Goal: Task Accomplishment & Management: Complete application form

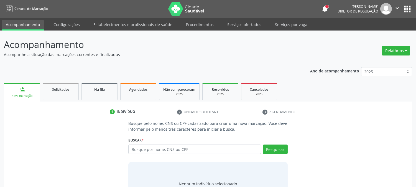
click at [244, 27] on link "Serviços ofertados" at bounding box center [244, 25] width 42 height 10
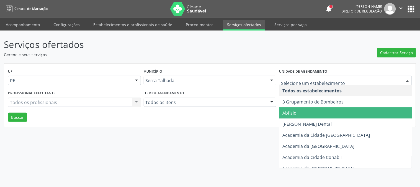
click at [255, 131] on div "Serviços ofertados Gerencie seus serviços Cadastrar Serviço UF PE PE Nenhum res…" at bounding box center [210, 108] width 420 height 156
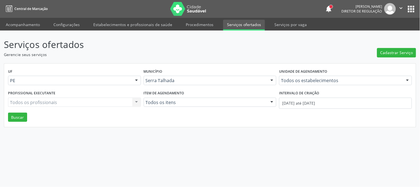
click at [402, 9] on icon "" at bounding box center [401, 8] width 6 height 6
click at [411, 7] on button "apps" at bounding box center [412, 9] width 10 height 10
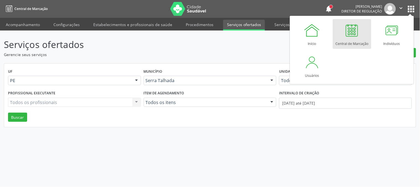
click at [267, 56] on p "Gerencie seus serviços" at bounding box center [148, 55] width 289 height 6
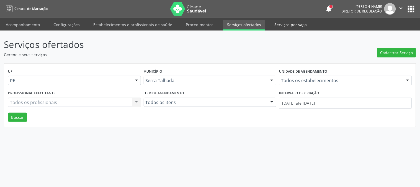
click at [280, 26] on link "Serviços por vaga" at bounding box center [291, 25] width 40 height 10
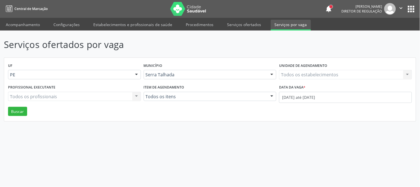
click at [401, 7] on icon "" at bounding box center [401, 8] width 6 height 6
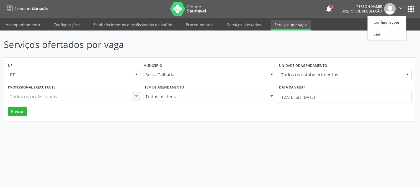
click at [382, 29] on ul "Configurações Sair" at bounding box center [387, 28] width 39 height 24
click at [379, 34] on link "Sair" at bounding box center [387, 34] width 38 height 8
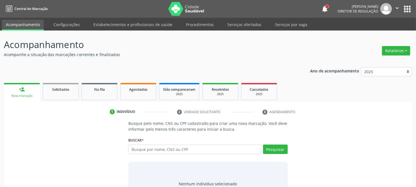
click at [407, 6] on button "apps" at bounding box center [407, 9] width 10 height 10
click at [338, 102] on div "1 Indivíduo 2 Unidade solicitante 3 Agendamento Busque pelo nome, CNS ou CPF ca…" at bounding box center [208, 155] width 408 height 108
click at [223, 23] on link "Serviços ofertados" at bounding box center [244, 25] width 42 height 10
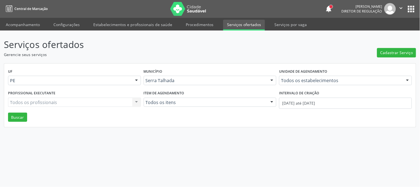
click at [302, 62] on div "Serviços ofertados Gerencie seus serviços Cadastrar Serviço UF PE PE Nenhum res…" at bounding box center [210, 82] width 412 height 89
click at [240, 142] on div "Serviços ofertados Gerencie seus serviços Cadastrar Serviço UF PE PE Nenhum res…" at bounding box center [210, 108] width 420 height 156
click at [297, 53] on header "Serviços ofertados Gerencie seus serviços Cadastrar Serviço" at bounding box center [210, 48] width 412 height 20
click at [22, 24] on link "Acompanhamento" at bounding box center [23, 25] width 42 height 10
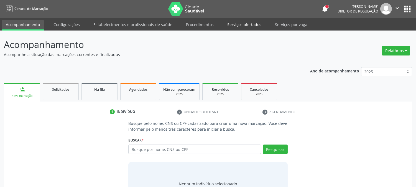
click at [239, 24] on link "Serviços ofertados" at bounding box center [244, 25] width 42 height 10
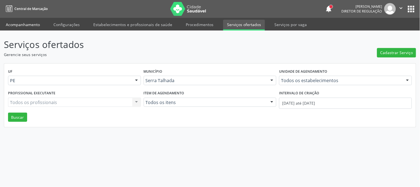
click at [34, 23] on link "Acompanhamento" at bounding box center [23, 25] width 42 height 10
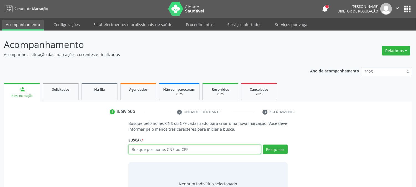
click at [201, 151] on input "text" at bounding box center [194, 148] width 132 height 9
type input "MATEUS HENRIQUE DA SILVA L"
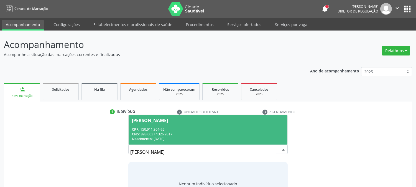
click at [212, 132] on div "CNS: 898 0037 1326 9817" at bounding box center [208, 134] width 152 height 5
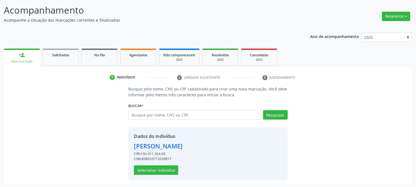
scroll to position [35, 0]
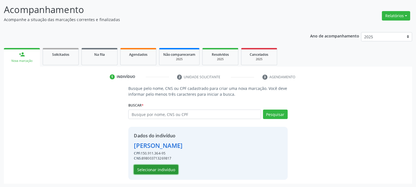
click at [160, 169] on button "Selecionar indivíduo" at bounding box center [156, 168] width 44 height 9
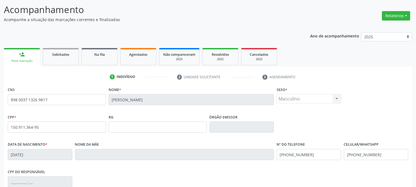
scroll to position [113, 0]
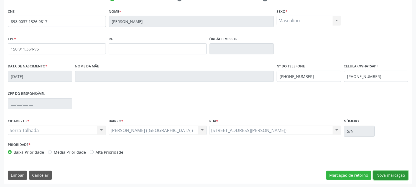
click at [381, 173] on button "Nova marcação" at bounding box center [390, 174] width 35 height 9
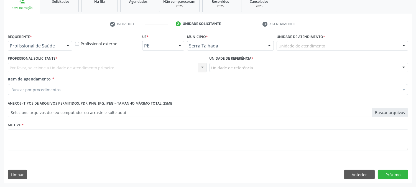
scroll to position [88, 0]
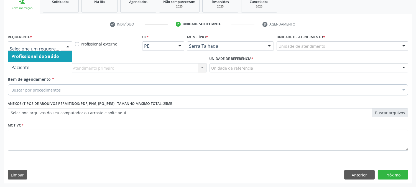
click at [58, 42] on div at bounding box center [40, 45] width 65 height 9
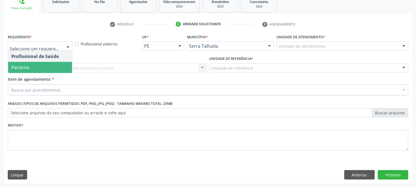
click at [40, 66] on span "Paciente" at bounding box center [40, 67] width 64 height 11
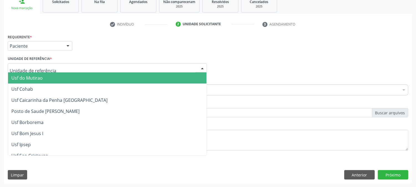
click at [53, 67] on div at bounding box center [107, 67] width 199 height 9
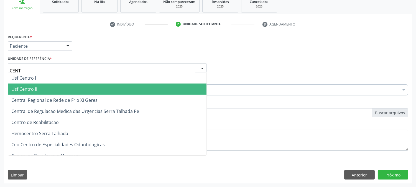
type input "CENTR"
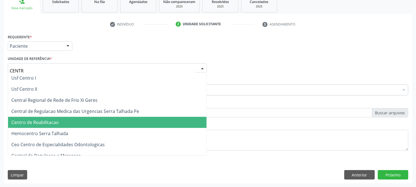
click at [45, 121] on span "Centro de Reabilitacao" at bounding box center [34, 122] width 47 height 6
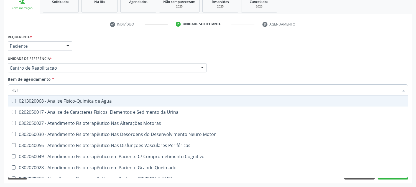
type input "FISIO"
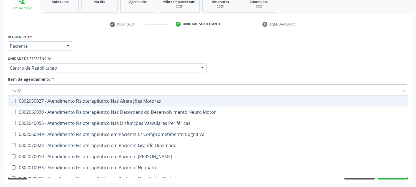
click at [56, 101] on div "0302050027 - Atendimento Fisioterapêutico Nas Alterações Motoras" at bounding box center [209, 101] width 396 height 4
checkbox Motoras "true"
click at [0, 104] on div "Acompanhamento Acompanhe a situação das marcações correntes e finalizadas Relat…" at bounding box center [208, 65] width 416 height 244
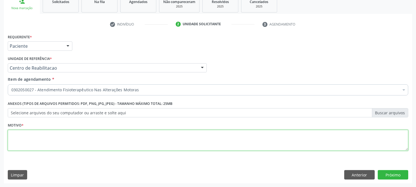
click at [44, 143] on textarea at bounding box center [208, 140] width 400 height 21
type textarea "."
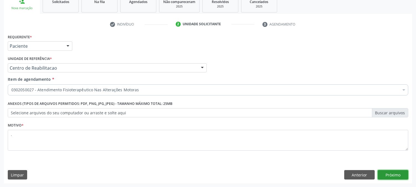
click at [385, 171] on button "Próximo" at bounding box center [392, 174] width 30 height 9
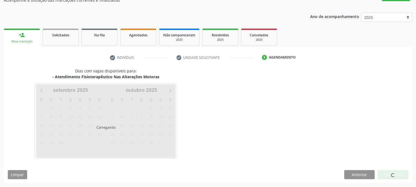
scroll to position [54, 0]
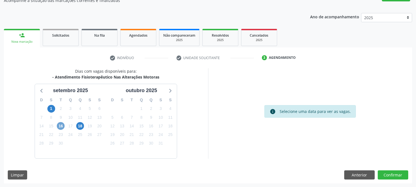
click at [60, 127] on span "16" at bounding box center [61, 126] width 8 height 8
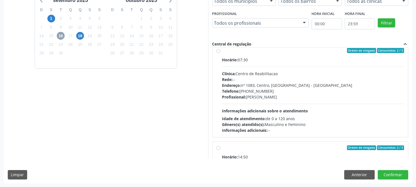
scroll to position [0, 0]
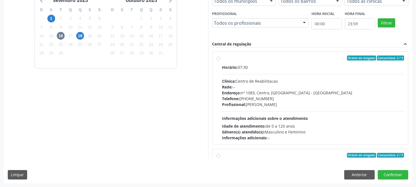
click at [250, 99] on div "Telefone: (81) 38313112" at bounding box center [313, 99] width 182 height 6
click at [220, 60] on input "Ordem de chegada Consumidos: 2 / 3 Horário: 07:30 Clínica: Centro de Reabilitac…" at bounding box center [218, 57] width 4 height 5
radio input "true"
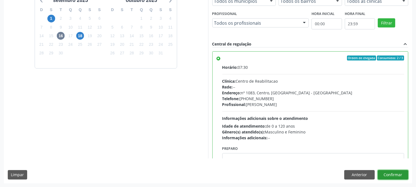
click at [399, 176] on button "Confirmar" at bounding box center [392, 174] width 30 height 9
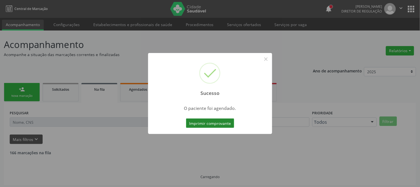
click at [223, 122] on button "Imprimir comprovante" at bounding box center [210, 122] width 48 height 9
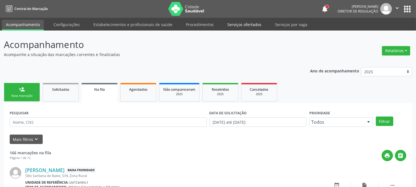
click at [238, 24] on link "Serviços ofertados" at bounding box center [244, 25] width 42 height 10
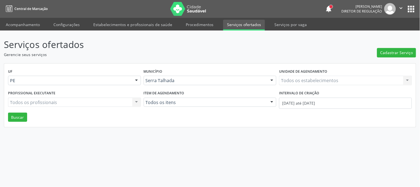
click at [312, 78] on div "Todos os estabelecimentos Todos os estabelecimentos Nenhum resultado encontrado…" at bounding box center [345, 80] width 133 height 9
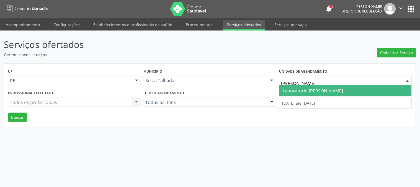
type input "PAULO"
click at [303, 89] on span "Laboratorio Jose Paulo Terto" at bounding box center [313, 91] width 60 height 6
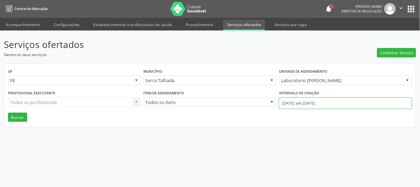
click at [298, 102] on input "01/09/2025 até 12/09/2025" at bounding box center [345, 102] width 133 height 11
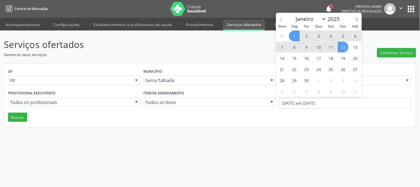
click at [281, 20] on icon at bounding box center [281, 19] width 4 height 4
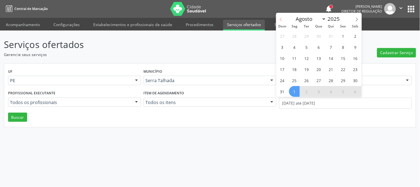
click at [281, 20] on icon at bounding box center [281, 19] width 4 height 4
select select "6"
click at [297, 58] on span "14" at bounding box center [294, 58] width 11 height 11
type input "14/07/2025"
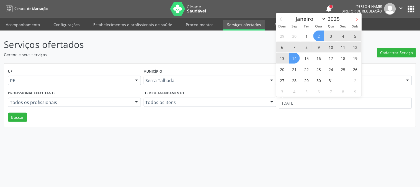
click at [353, 20] on span at bounding box center [356, 17] width 9 height 9
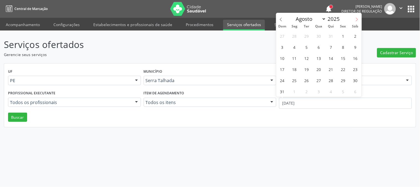
click at [353, 20] on span at bounding box center [356, 17] width 9 height 9
select select "8"
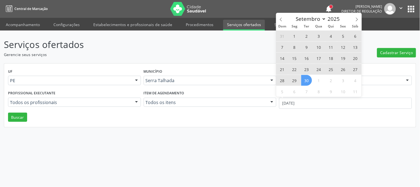
click at [306, 78] on span "30" at bounding box center [306, 80] width 11 height 11
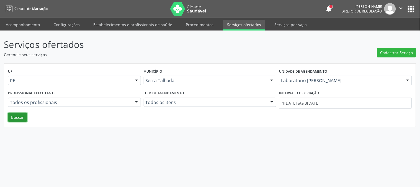
click at [24, 116] on button "Buscar" at bounding box center [17, 116] width 19 height 9
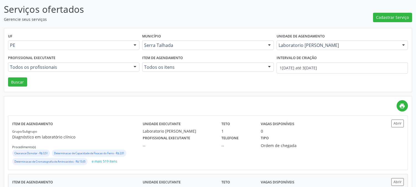
scroll to position [89, 0]
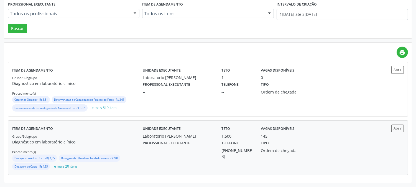
click at [110, 146] on div "Grupo/Subgrupo Diagnóstico em laboratório clínico Procedimento(s) Dosagem de Ac…" at bounding box center [77, 152] width 130 height 38
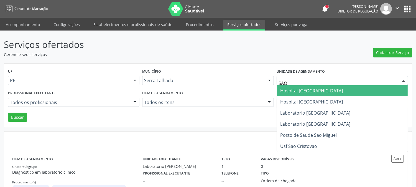
type input "SAO F"
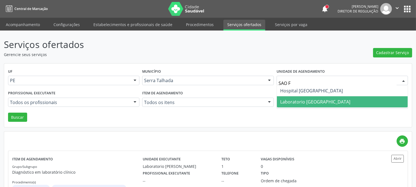
click at [311, 99] on span "Laboratorio [GEOGRAPHIC_DATA]" at bounding box center [315, 102] width 70 height 6
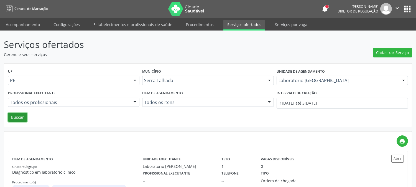
click at [17, 117] on button "Buscar" at bounding box center [17, 116] width 19 height 9
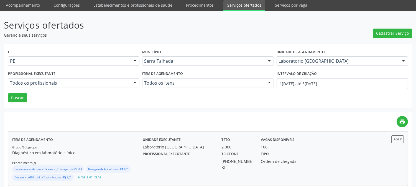
scroll to position [30, 0]
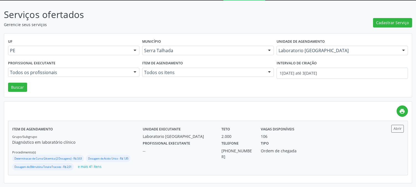
click at [167, 135] on div "Laboratorio [GEOGRAPHIC_DATA]" at bounding box center [178, 136] width 71 height 6
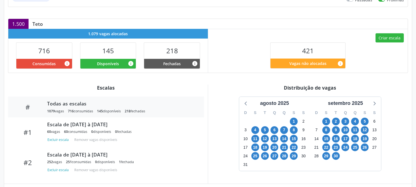
scroll to position [181, 0]
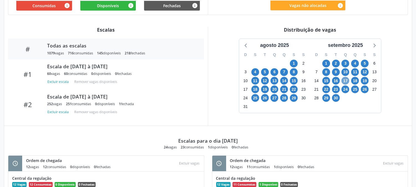
click at [345, 79] on span "17" at bounding box center [345, 81] width 8 height 8
click at [347, 80] on span "17" at bounding box center [345, 81] width 8 height 8
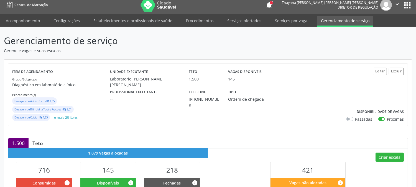
scroll to position [0, 0]
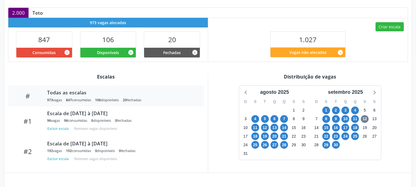
scroll to position [152, 0]
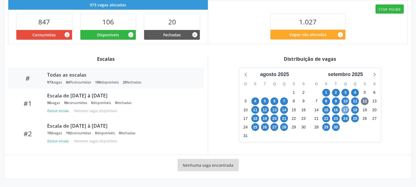
click at [344, 109] on span "17" at bounding box center [345, 110] width 8 height 8
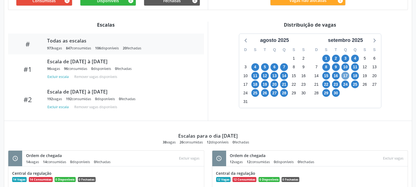
scroll to position [186, 0]
click at [346, 76] on span "17" at bounding box center [345, 76] width 8 height 8
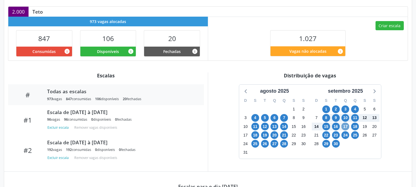
scroll to position [155, 0]
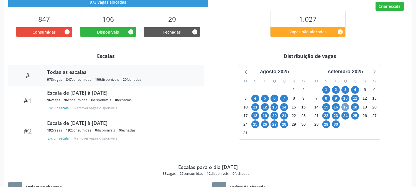
click at [345, 106] on span "17" at bounding box center [345, 107] width 8 height 8
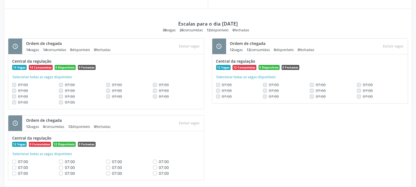
scroll to position [308, 0]
